Goal: Task Accomplishment & Management: Use online tool/utility

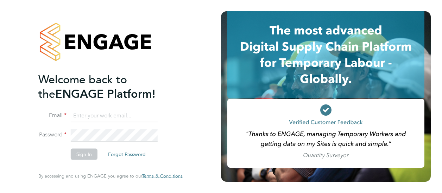
type input "[EMAIL_ADDRESS][DOMAIN_NAME]"
click at [89, 153] on button "Sign In" at bounding box center [84, 154] width 27 height 11
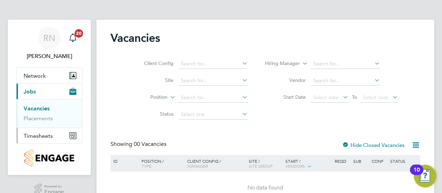
click at [42, 134] on span "Timesheets" at bounding box center [38, 136] width 29 height 7
click at [39, 122] on link "Timesheets" at bounding box center [38, 124] width 29 height 7
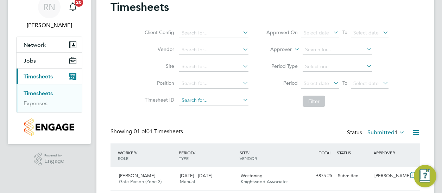
scroll to position [53, 0]
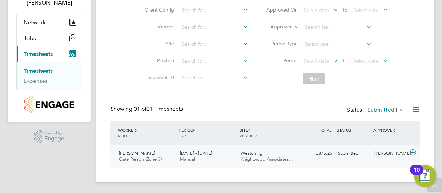
click at [141, 155] on span "Jeff Robinson" at bounding box center [137, 153] width 36 height 6
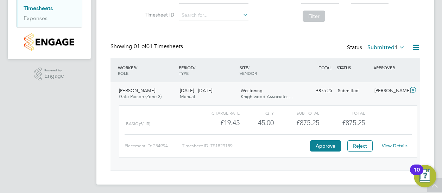
scroll to position [118, 0]
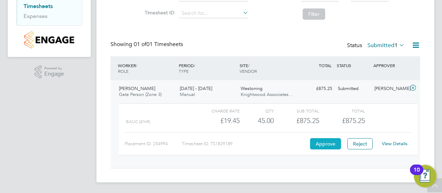
click at [325, 139] on button "Approve" at bounding box center [325, 143] width 31 height 11
click at [320, 143] on button "Approve" at bounding box center [325, 143] width 31 height 11
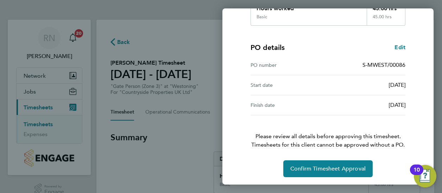
scroll to position [143, 0]
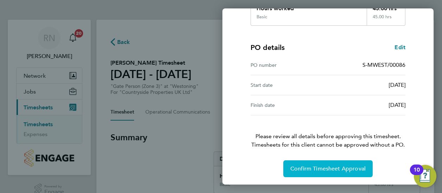
click at [308, 169] on span "Confirm Timesheet Approval" at bounding box center [327, 168] width 75 height 7
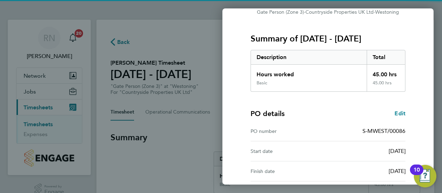
scroll to position [143, 0]
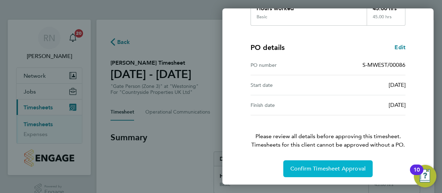
click at [311, 165] on span "Confirm Timesheet Approval" at bounding box center [327, 168] width 75 height 7
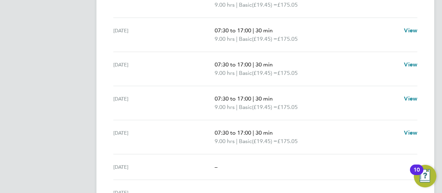
scroll to position [285, 0]
